Goal: Information Seeking & Learning: Learn about a topic

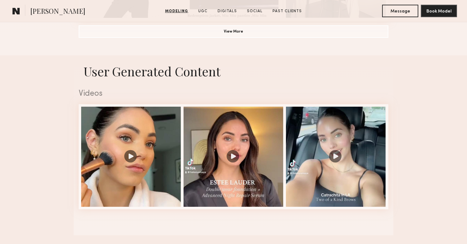
scroll to position [575, 0]
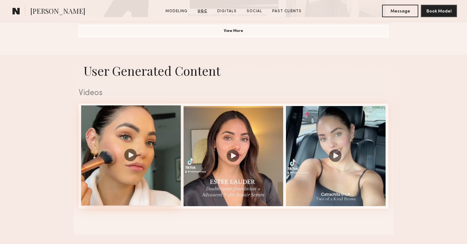
click at [156, 169] on div at bounding box center [131, 155] width 100 height 100
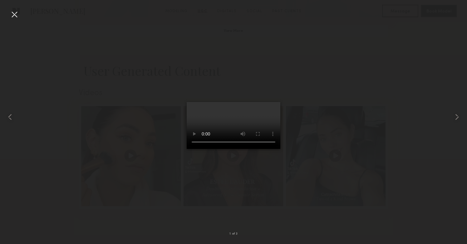
click at [16, 15] on div at bounding box center [14, 14] width 10 height 10
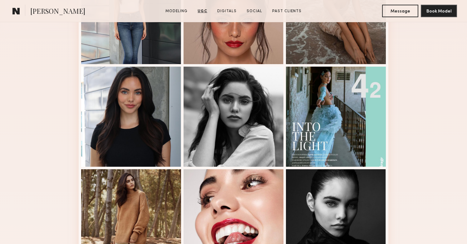
scroll to position [0, 0]
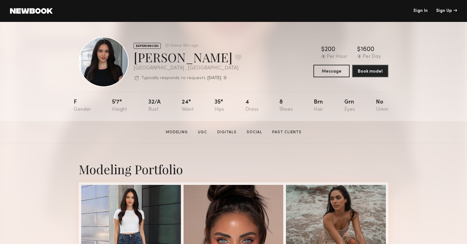
click at [245, 58] on div "EXPERIENCED Online 19hr ago [PERSON_NAME] Favorite [GEOGRAPHIC_DATA] , [GEOGRAP…" at bounding box center [234, 62] width 310 height 50
click at [35, 11] on link at bounding box center [31, 11] width 43 height 6
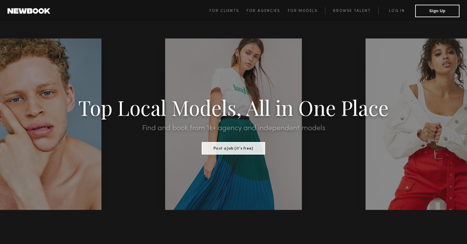
click at [353, 7] on span "For Clients For Agencies For Models Browse Talent Log in Sign Up" at bounding box center [335, 11] width 250 height 12
click at [351, 11] on link "Browse Talent" at bounding box center [351, 10] width 53 height 7
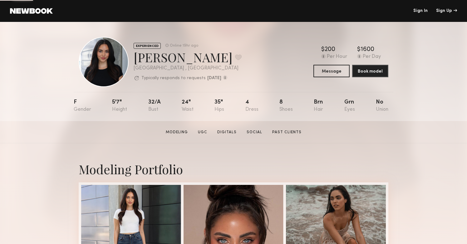
click at [25, 8] on link at bounding box center [31, 11] width 43 height 6
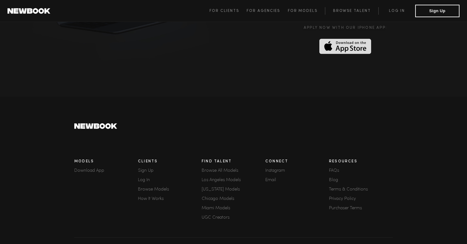
scroll to position [1715, 0]
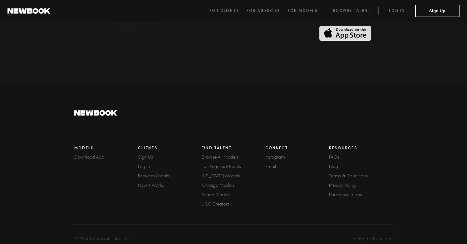
click at [149, 183] on link "How It Works" at bounding box center [170, 185] width 64 height 4
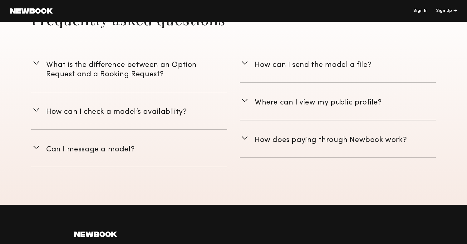
scroll to position [1035, 0]
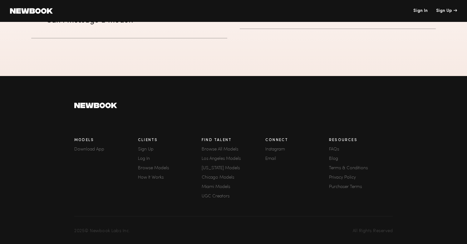
click at [335, 150] on link "FAQs" at bounding box center [361, 149] width 64 height 4
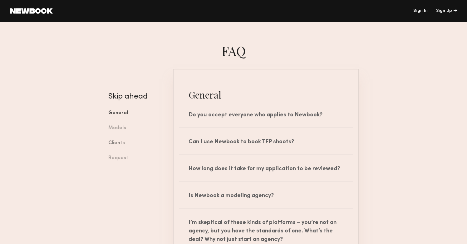
click at [117, 144] on link "Clients" at bounding box center [136, 143] width 56 height 15
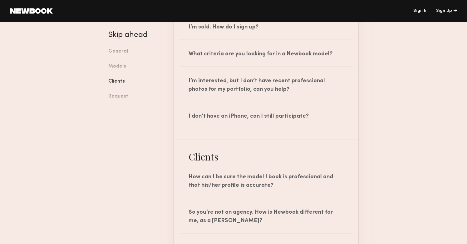
scroll to position [668, 0]
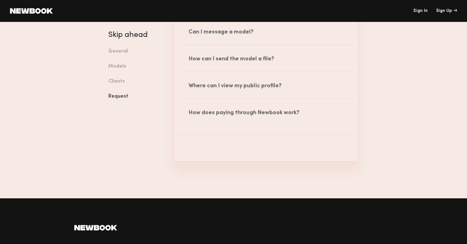
scroll to position [1013, 0]
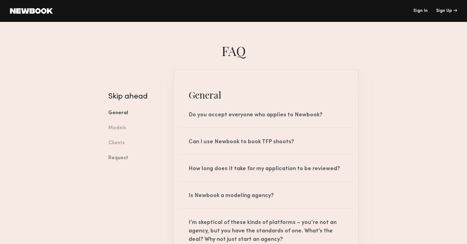
click at [125, 158] on link "Request" at bounding box center [136, 158] width 56 height 15
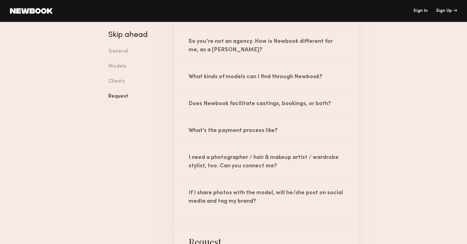
scroll to position [923, 0]
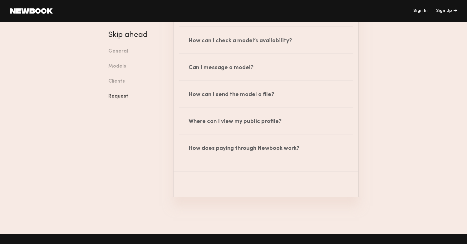
scroll to position [979, 0]
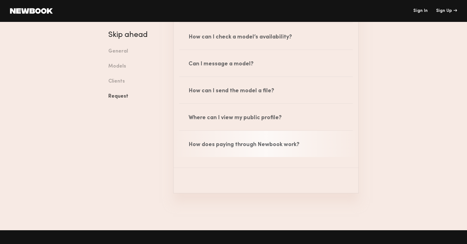
click at [228, 140] on div "How does paying through Newbook work?" at bounding box center [266, 144] width 185 height 26
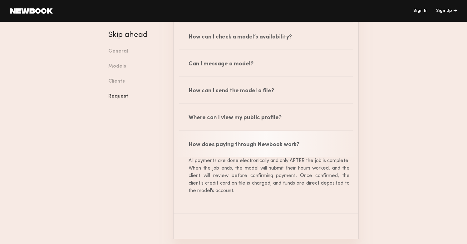
click at [244, 144] on div "How does paying through Newbook work?" at bounding box center [266, 144] width 185 height 26
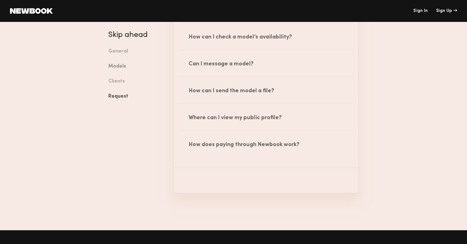
click at [117, 67] on link "Models" at bounding box center [136, 66] width 56 height 15
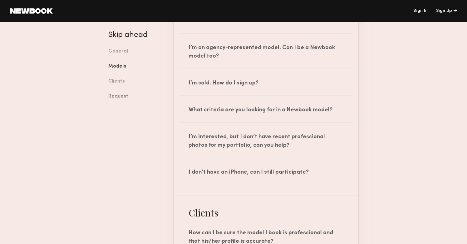
scroll to position [358, 0]
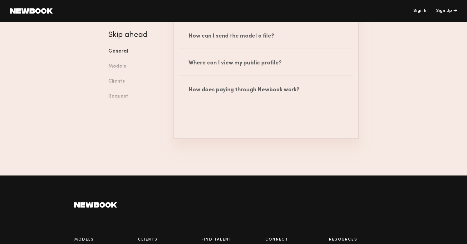
scroll to position [1133, 0]
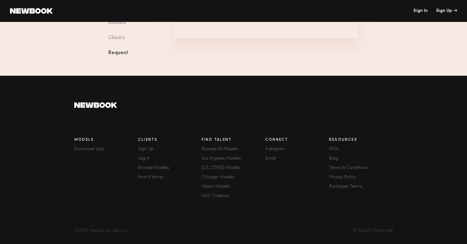
click at [273, 158] on link "Email" at bounding box center [298, 158] width 64 height 4
click at [336, 149] on link "FAQs" at bounding box center [361, 149] width 64 height 4
click at [352, 168] on link "Terms & Conditions" at bounding box center [361, 168] width 64 height 4
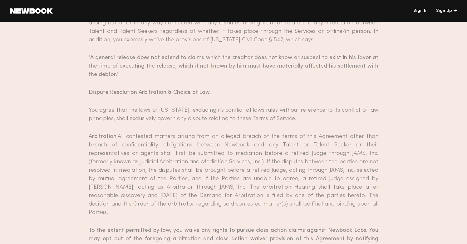
scroll to position [4539, 0]
